Goal: Navigation & Orientation: Find specific page/section

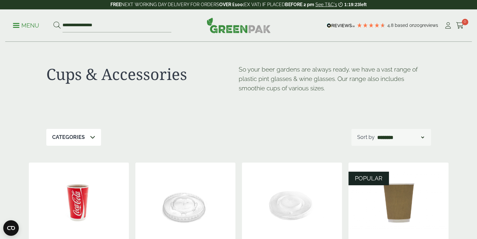
click at [27, 28] on p "Menu" at bounding box center [26, 26] width 26 height 8
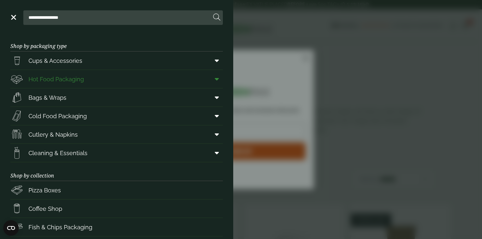
click at [208, 80] on span at bounding box center [215, 79] width 15 height 12
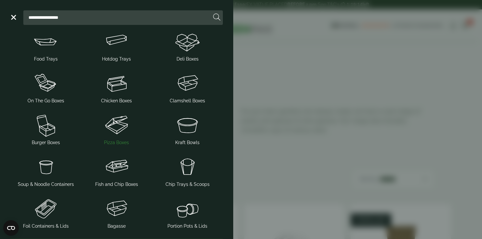
scroll to position [65, 0]
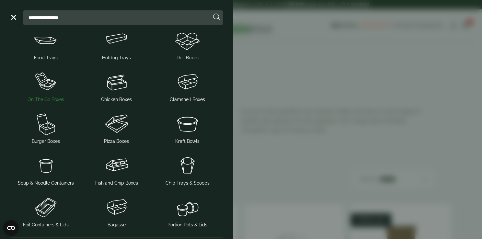
click at [46, 89] on img at bounding box center [46, 82] width 66 height 26
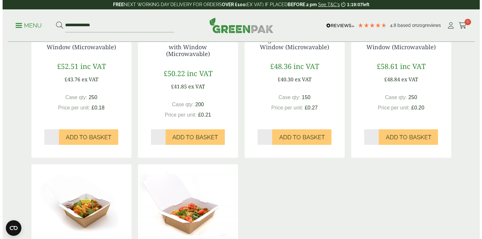
scroll to position [227, 0]
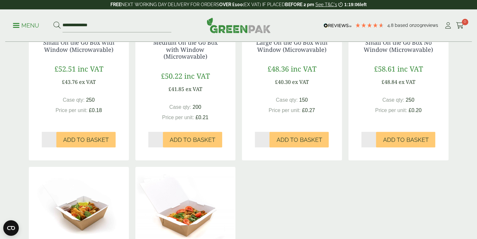
click at [19, 26] on p "Menu" at bounding box center [26, 26] width 26 height 8
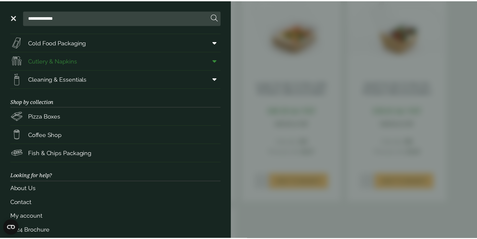
scroll to position [82, 0]
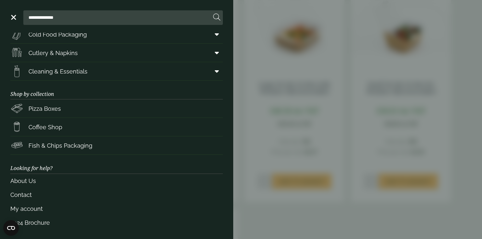
click at [346, 136] on aside "**********" at bounding box center [241, 119] width 482 height 239
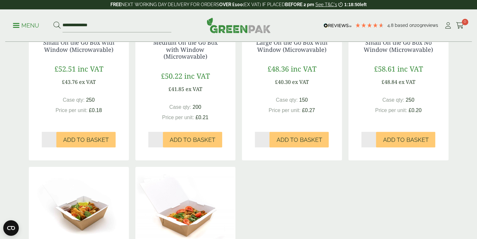
drag, startPoint x: 9, startPoint y: 94, endPoint x: 13, endPoint y: 83, distance: 11.4
click at [9, 94] on div "On The Go Boxes Featuring a PET lining, making them both grease-proof and leak-…" at bounding box center [238, 114] width 477 height 598
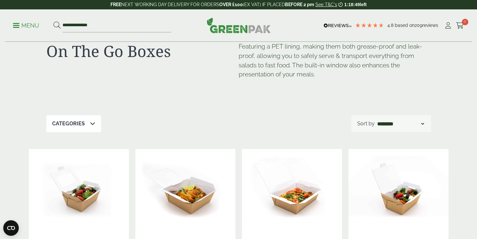
scroll to position [0, 0]
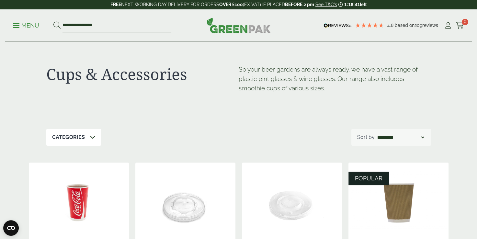
click at [10, 29] on div "**********" at bounding box center [238, 25] width 467 height 32
click at [16, 27] on link "Menu" at bounding box center [26, 25] width 26 height 6
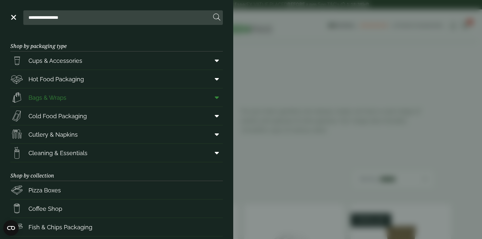
click at [209, 98] on span at bounding box center [215, 97] width 15 height 12
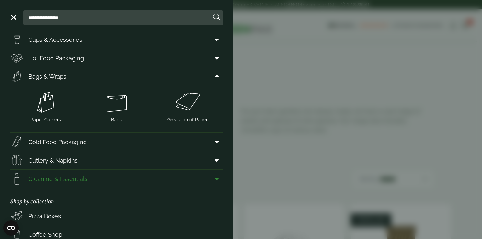
scroll to position [32, 0]
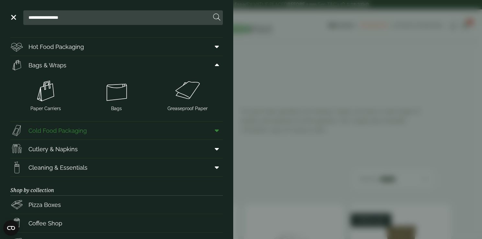
click at [214, 130] on span at bounding box center [215, 130] width 15 height 12
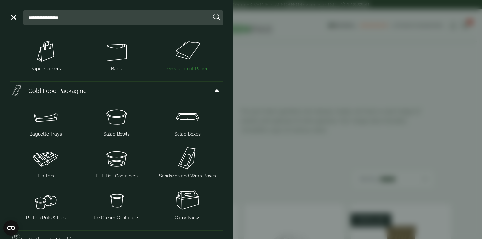
scroll to position [97, 0]
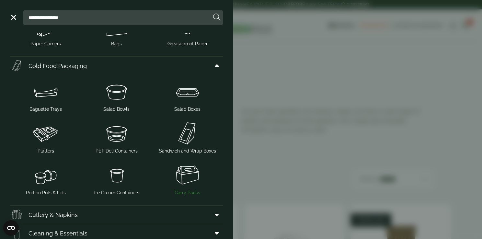
click at [188, 176] on img at bounding box center [187, 175] width 66 height 26
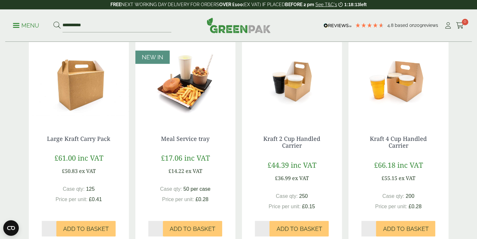
scroll to position [291, 0]
